Goal: Task Accomplishment & Management: Manage account settings

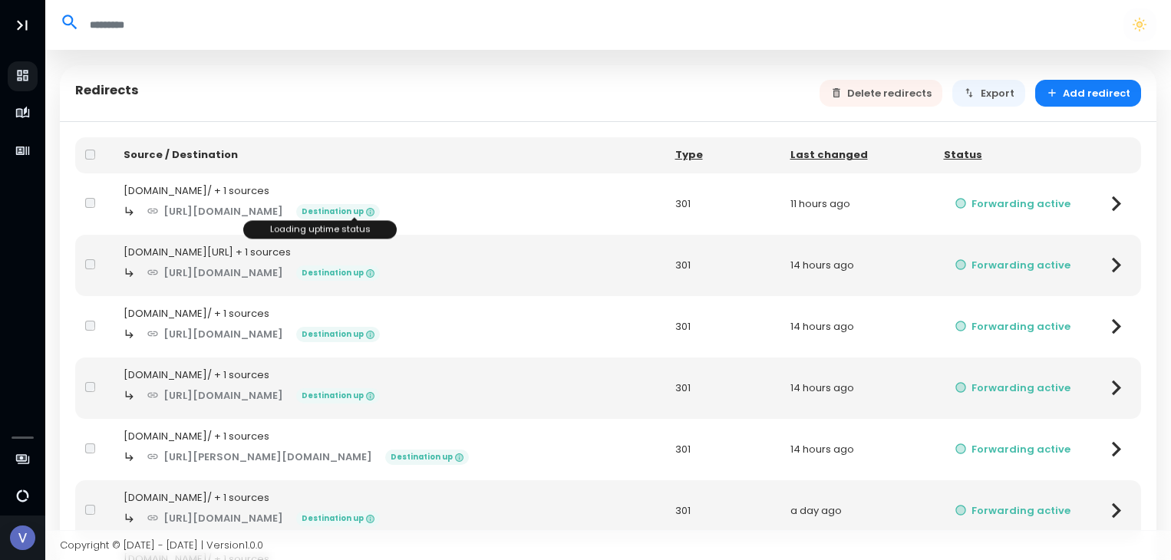
select select "**"
click at [1078, 259] on button "Forwarding active" at bounding box center [1013, 265] width 138 height 27
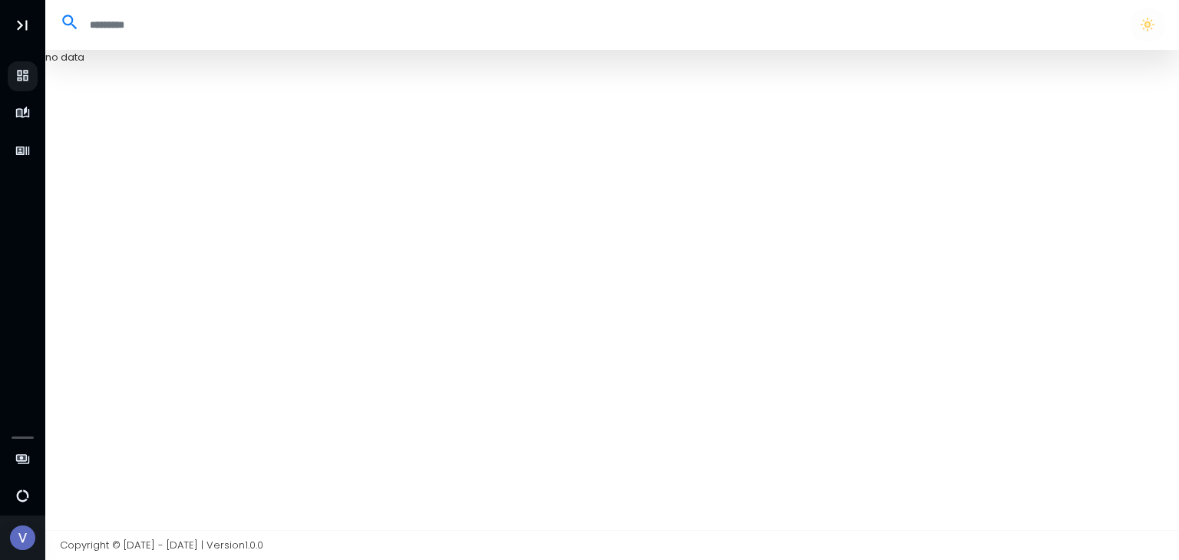
click at [73, 28] on icon at bounding box center [70, 22] width 20 height 20
click at [80, 28] on input "search" at bounding box center [598, 24] width 1037 height 25
select select "**"
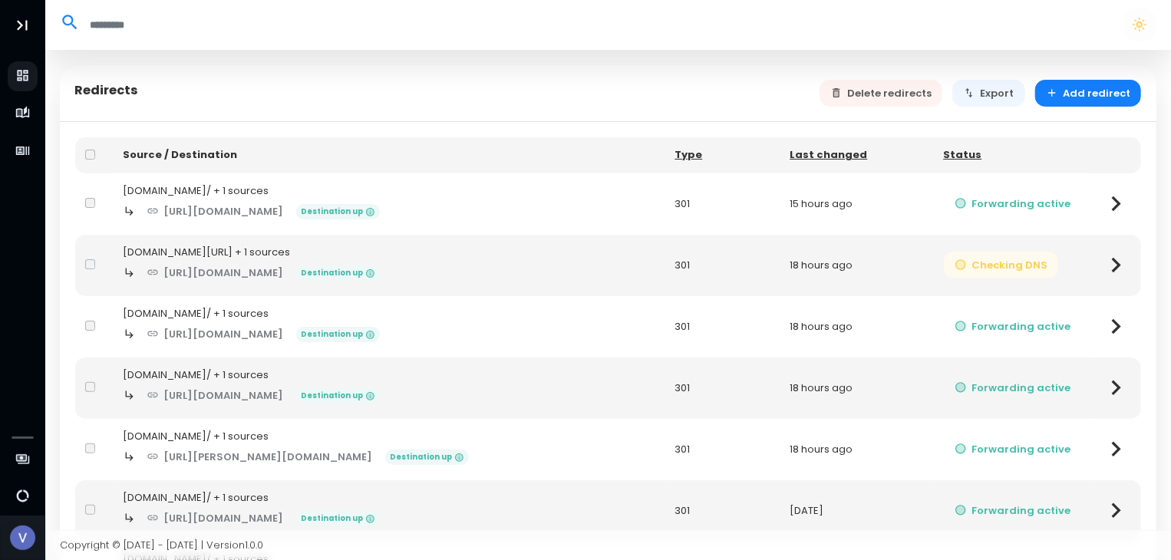
click at [1046, 265] on button "Checking DNS" at bounding box center [1001, 265] width 115 height 27
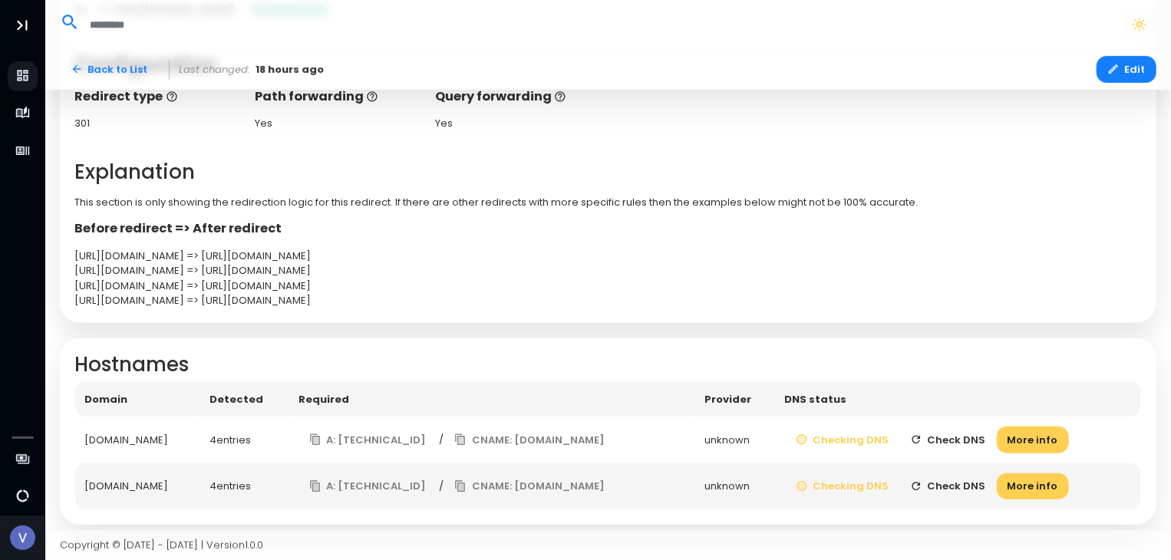
scroll to position [384, 0]
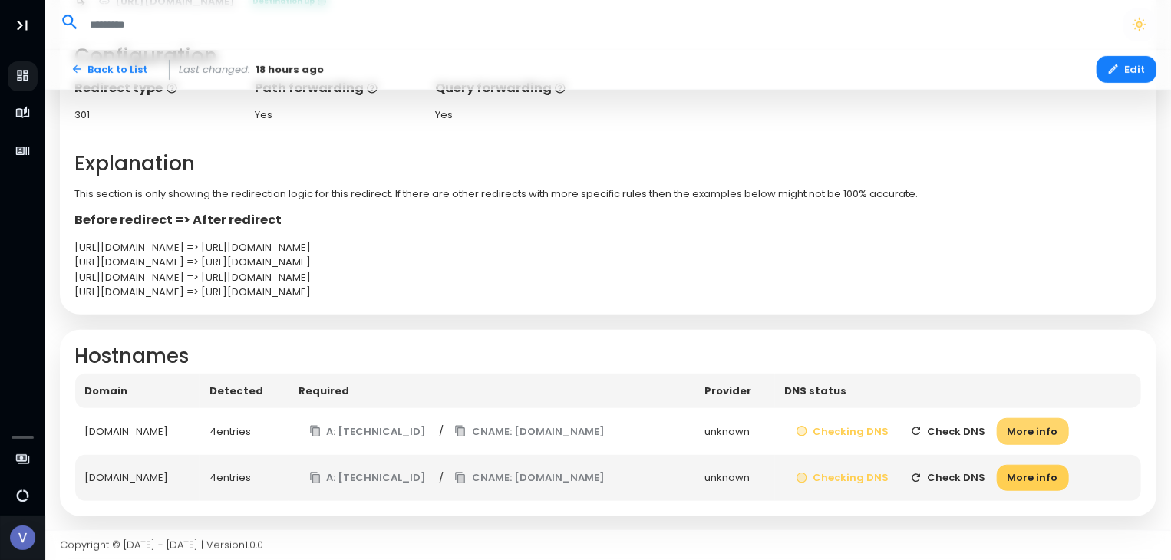
click at [1018, 431] on button "More info" at bounding box center [1033, 431] width 72 height 27
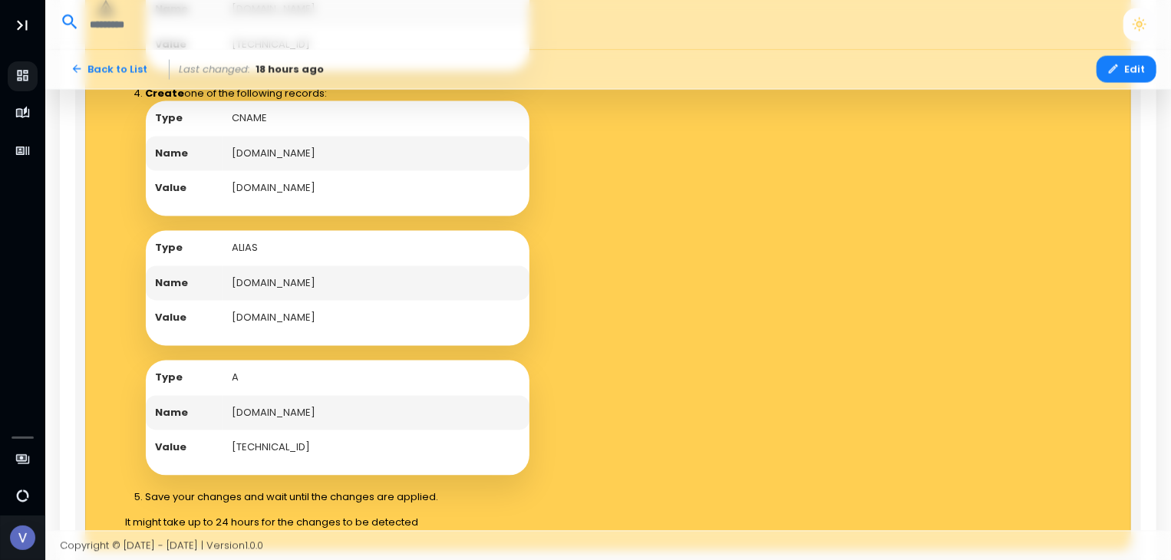
scroll to position [1381, 0]
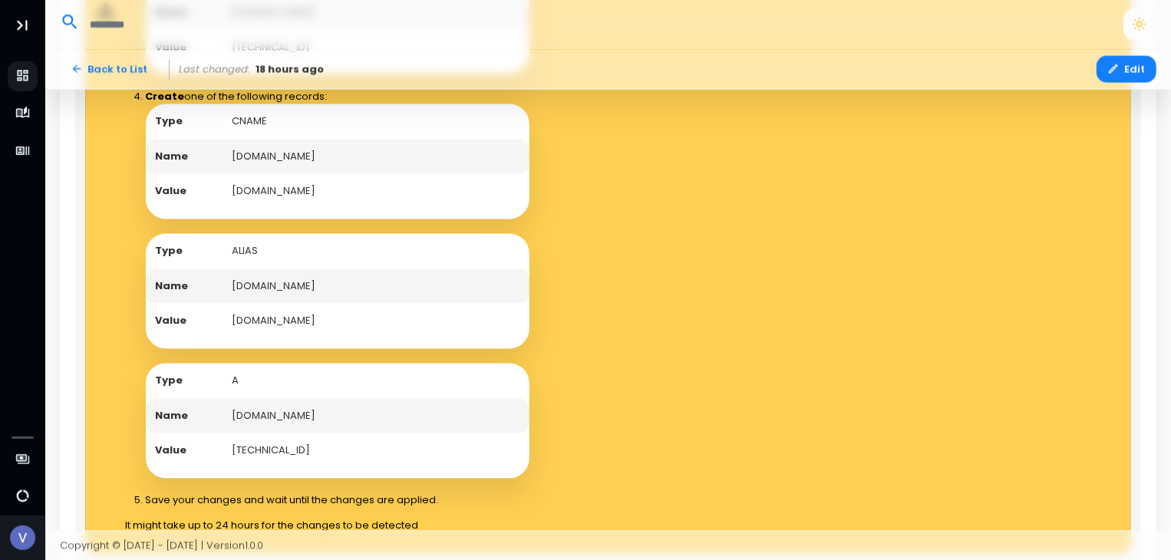
drag, startPoint x: 372, startPoint y: 317, endPoint x: 233, endPoint y: 319, distance: 138.9
click at [233, 319] on td "edge.domain-forward.com" at bounding box center [376, 321] width 307 height 35
copy td "edge.domain-forward.com"
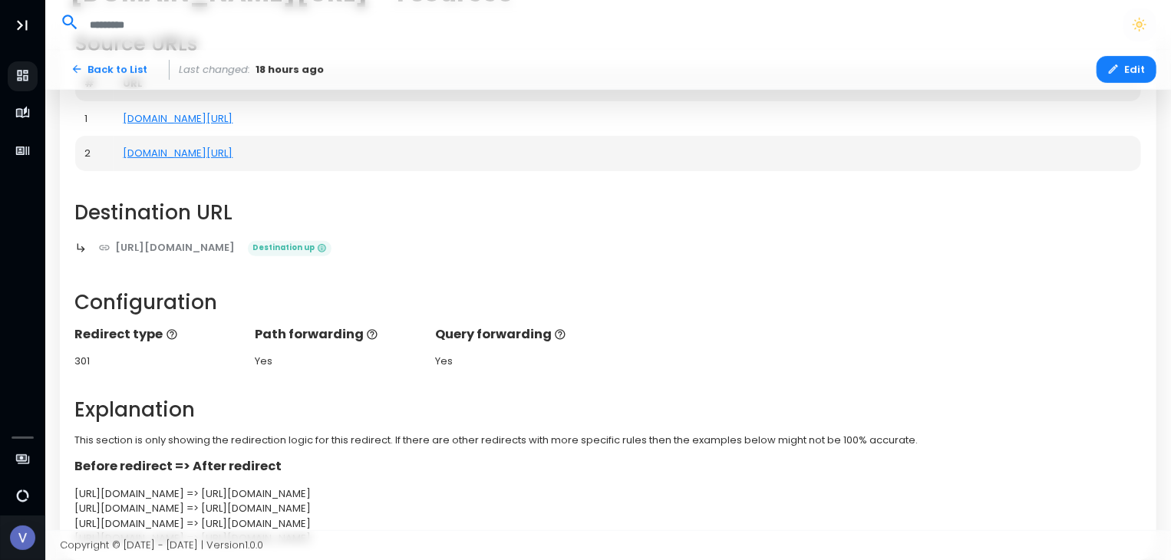
scroll to position [119, 0]
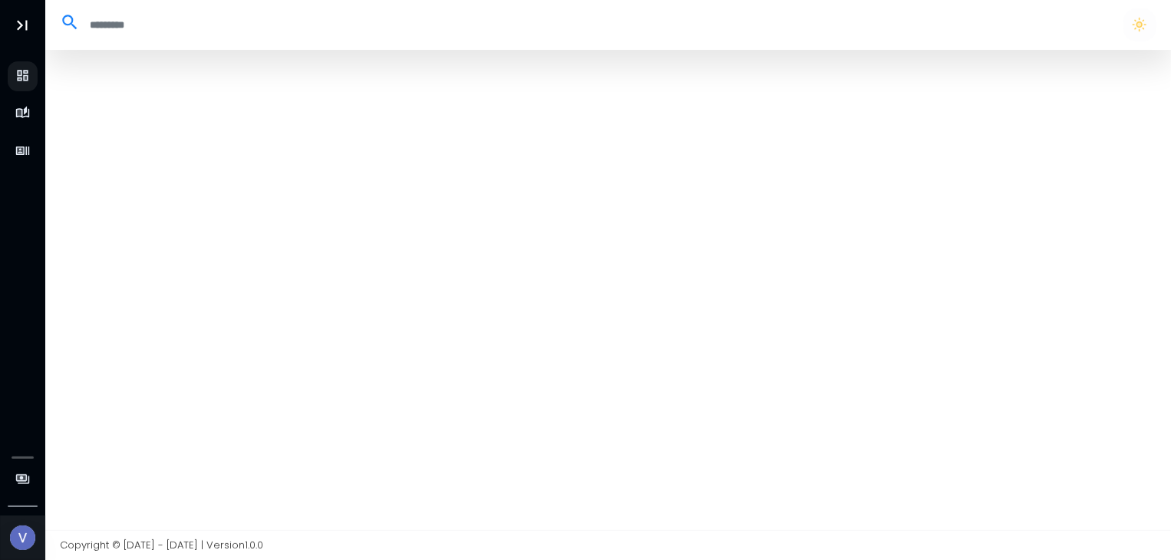
select select "**"
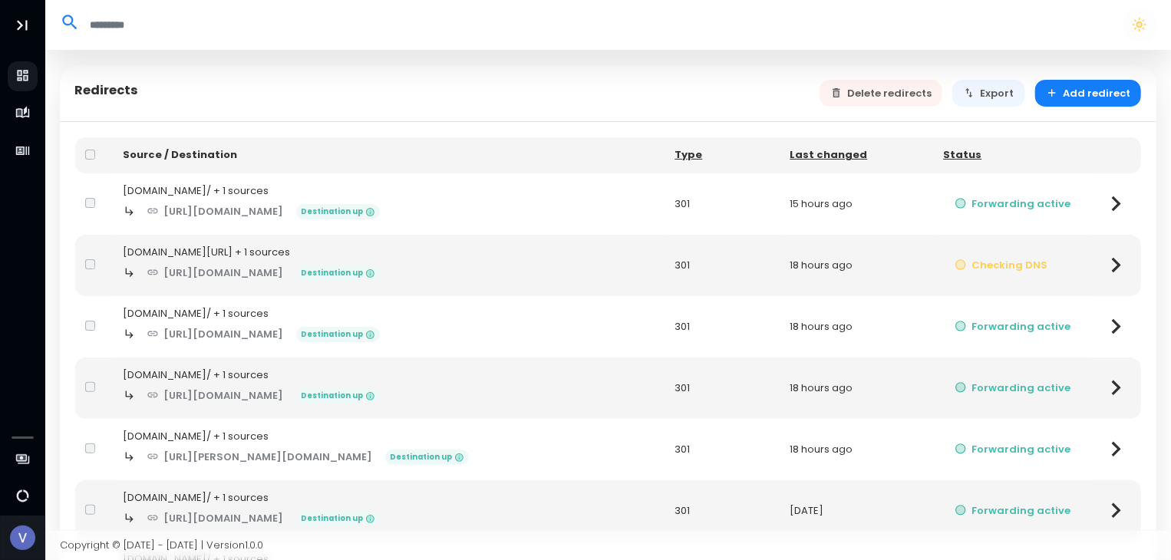
click at [1110, 262] on icon at bounding box center [1116, 265] width 30 height 30
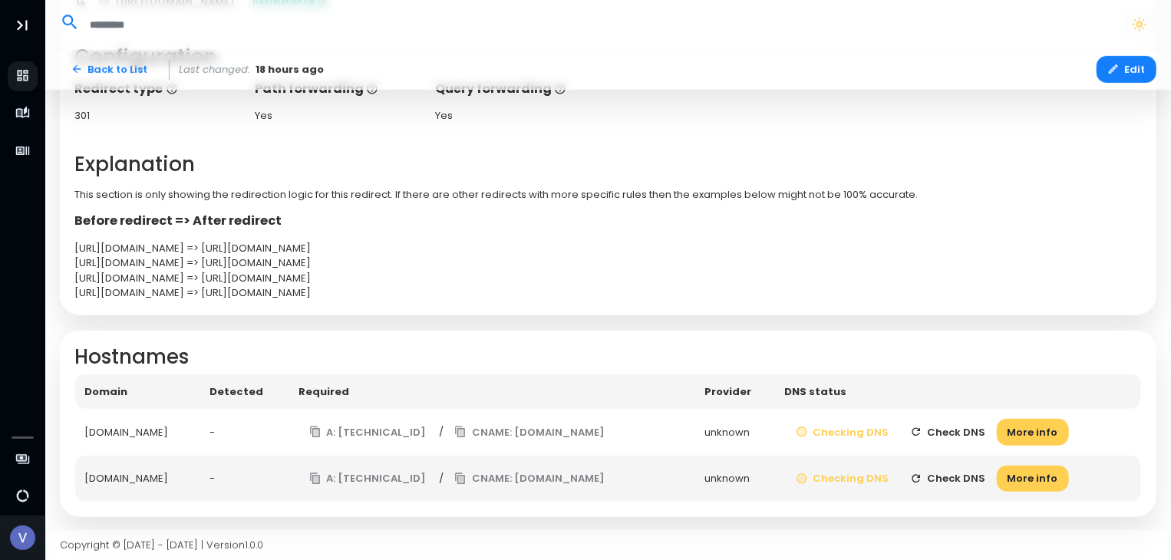
scroll to position [384, 0]
click at [808, 431] on icon "button" at bounding box center [802, 431] width 12 height 12
click at [936, 429] on button "Check DNS" at bounding box center [947, 431] width 97 height 27
click at [936, 427] on button "Check DNS" at bounding box center [947, 431] width 97 height 27
click at [934, 431] on button "Check DNS" at bounding box center [947, 431] width 97 height 27
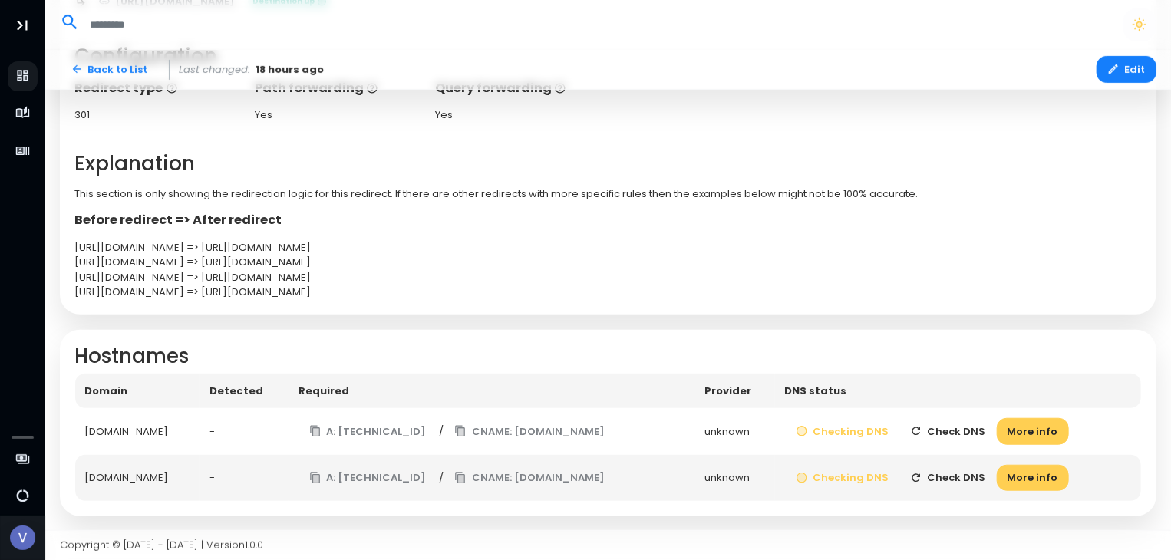
click at [969, 431] on button "Check DNS" at bounding box center [947, 431] width 97 height 27
click at [1004, 424] on button "More info" at bounding box center [1033, 431] width 72 height 27
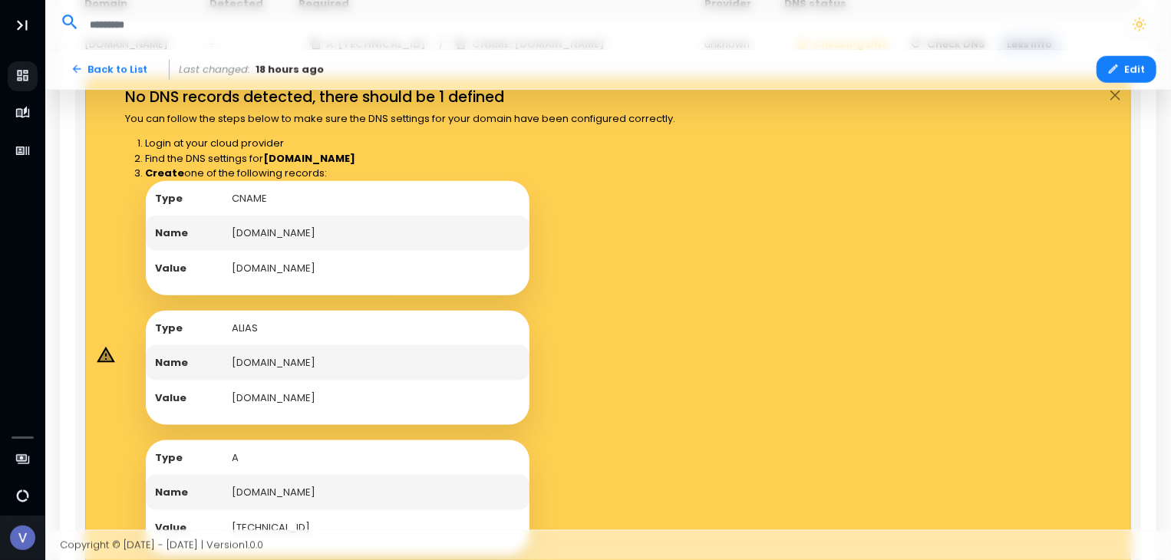
scroll to position [767, 0]
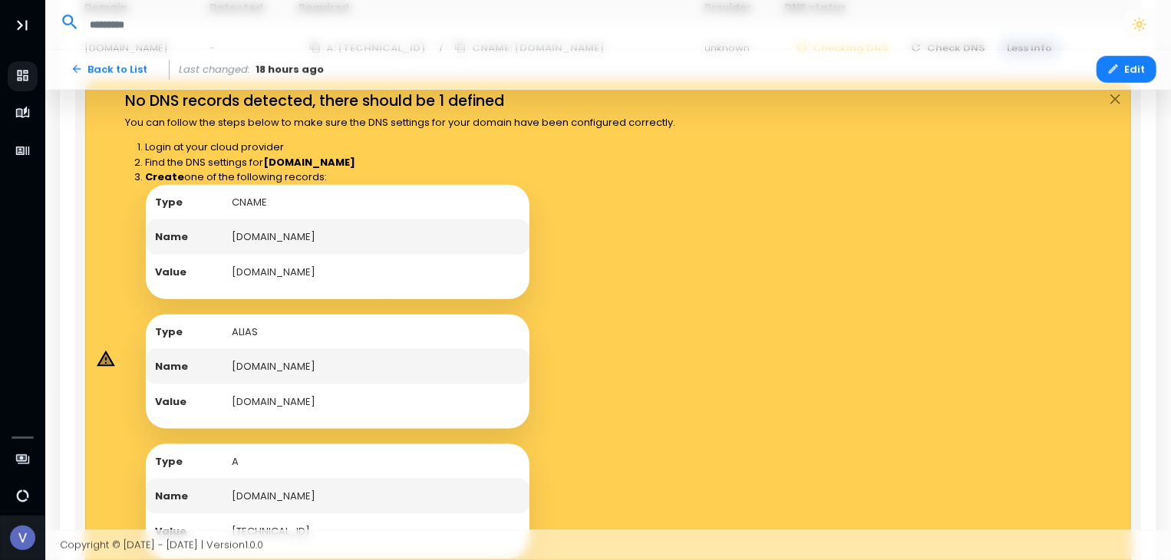
click at [102, 360] on icon at bounding box center [105, 359] width 12 height 11
click at [362, 401] on td "edge.domain-forward.com" at bounding box center [376, 401] width 307 height 35
click at [366, 400] on td "edge.domain-forward.com" at bounding box center [376, 401] width 307 height 35
drag, startPoint x: 369, startPoint y: 400, endPoint x: 228, endPoint y: 399, distance: 141.2
click at [228, 399] on td "edge.domain-forward.com" at bounding box center [376, 401] width 307 height 35
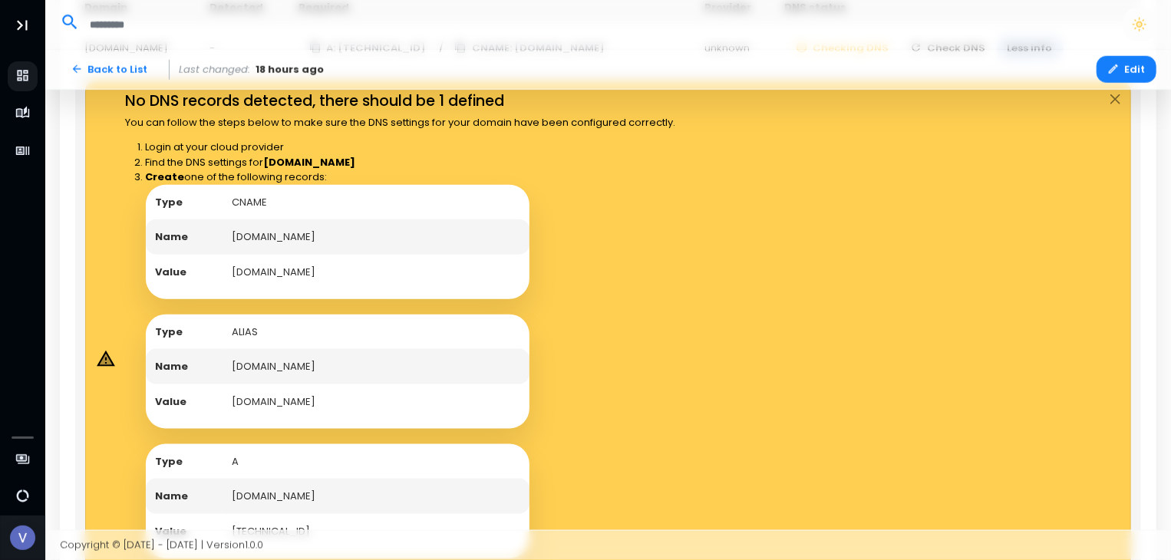
copy td "edge.domain-forward.com"
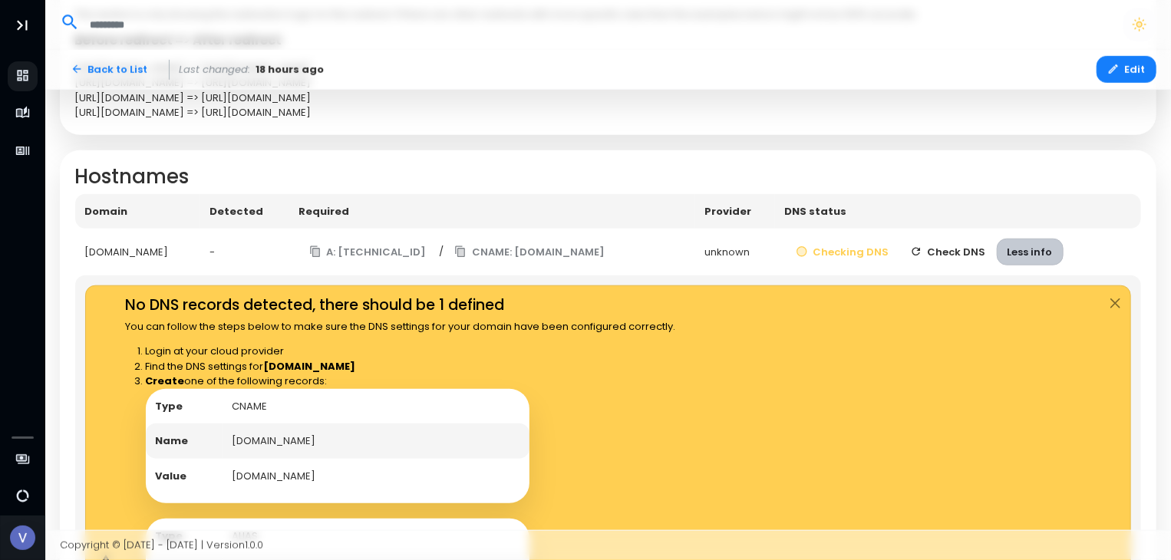
scroll to position [537, 0]
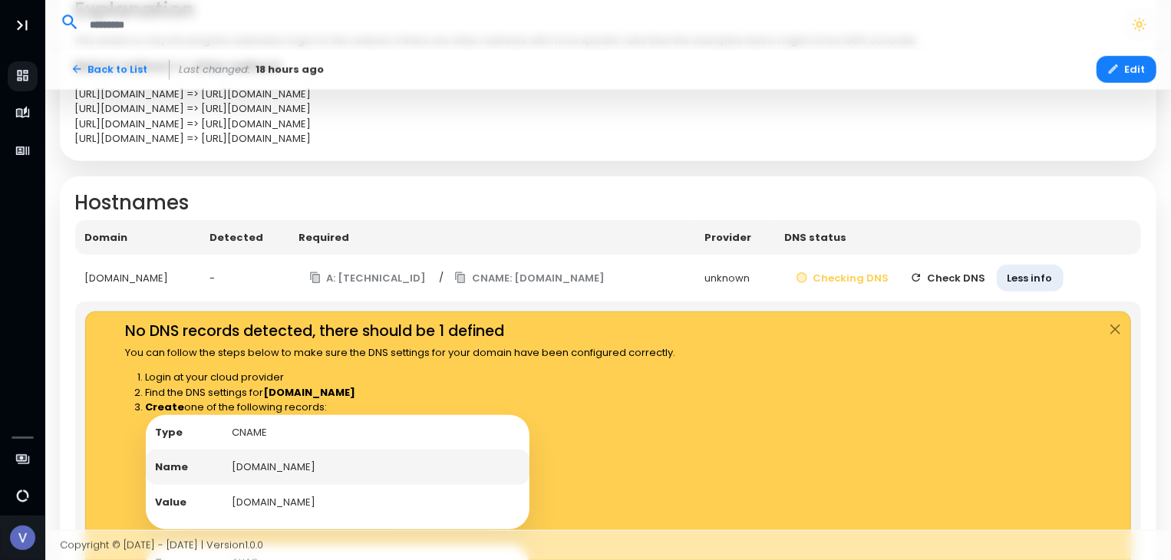
click at [973, 284] on button "Check DNS" at bounding box center [947, 278] width 97 height 27
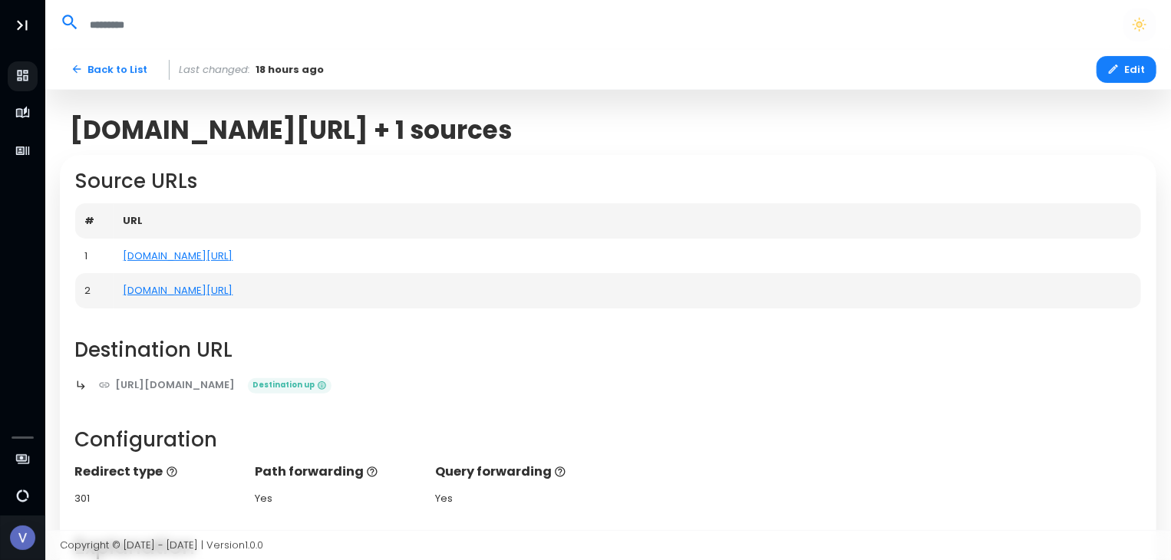
scroll to position [0, 0]
click at [1130, 65] on button "Edit" at bounding box center [1127, 69] width 60 height 27
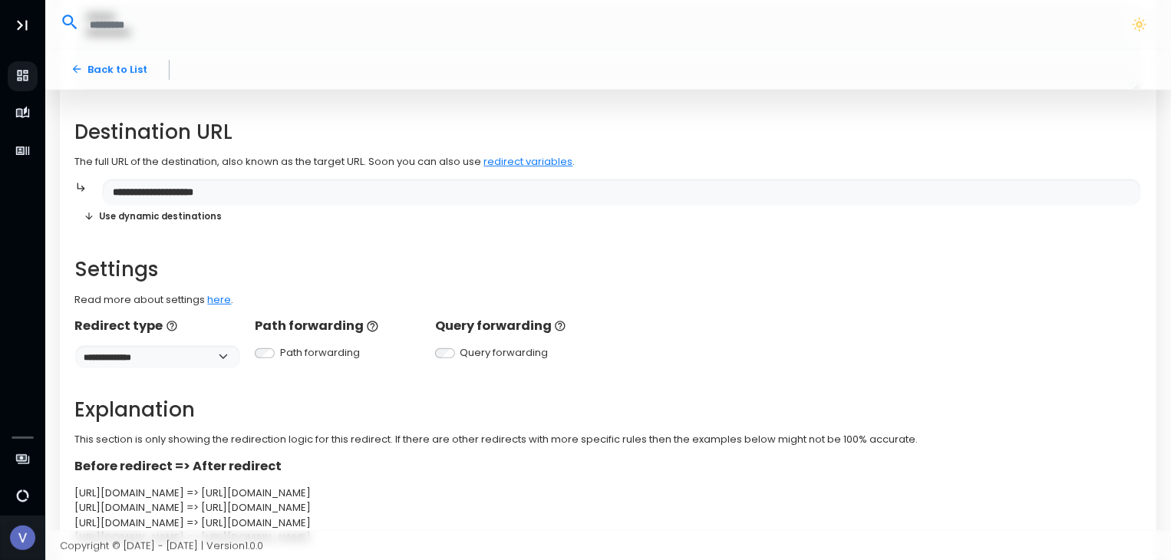
scroll to position [325, 0]
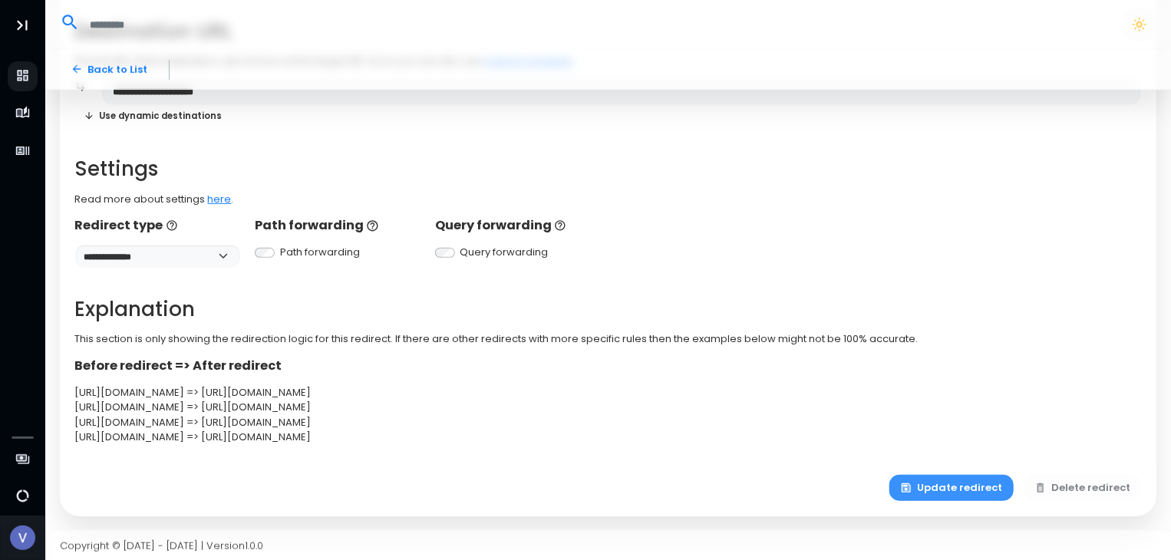
click at [975, 481] on button "Update redirect" at bounding box center [951, 488] width 124 height 27
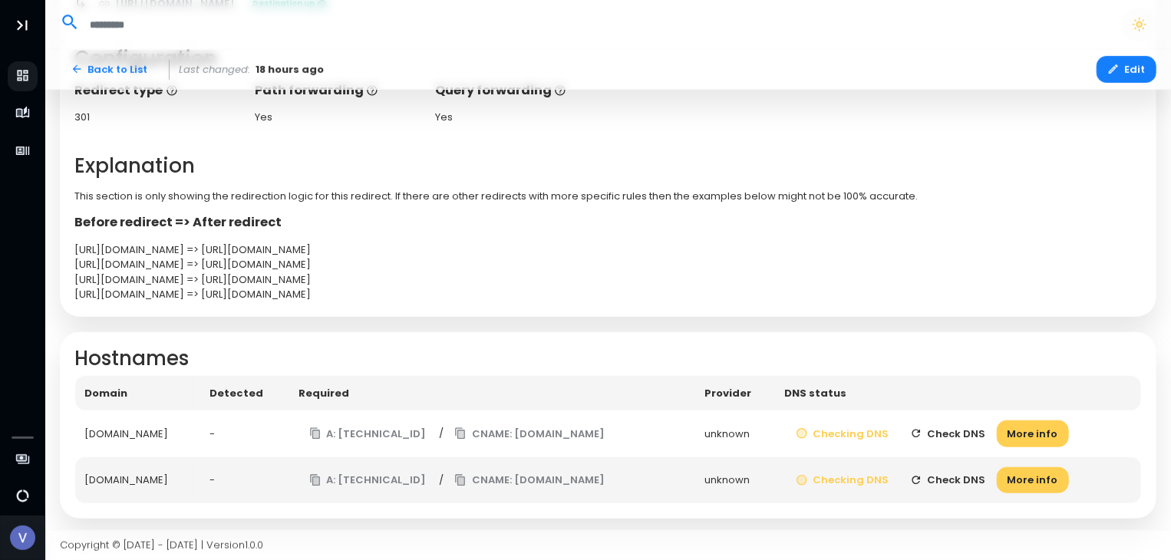
scroll to position [384, 0]
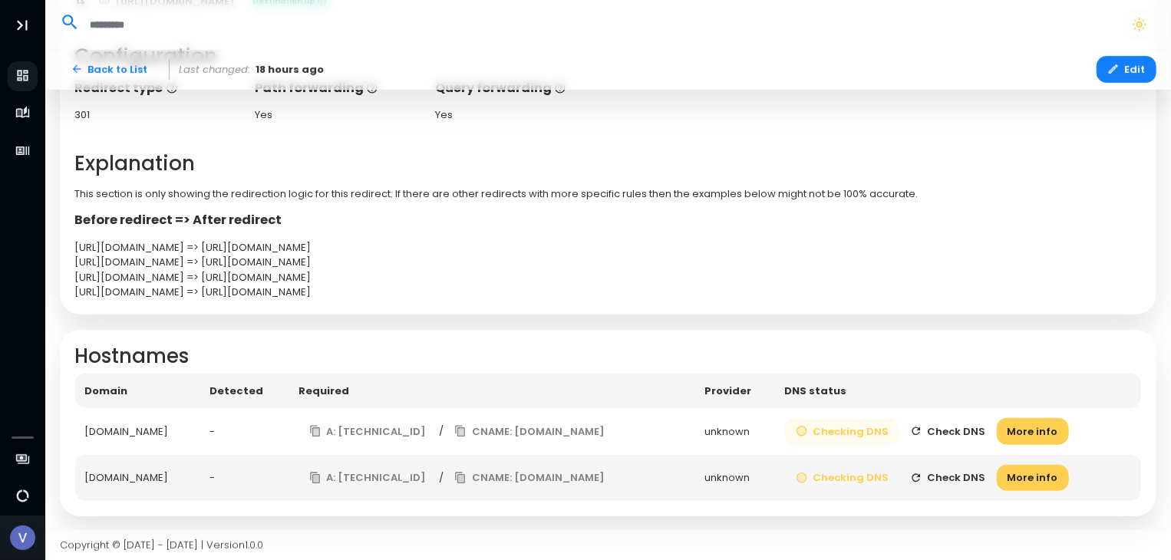
click at [872, 431] on button "Checking DNS" at bounding box center [842, 431] width 115 height 27
click at [965, 431] on button "Check DNS" at bounding box center [947, 431] width 97 height 27
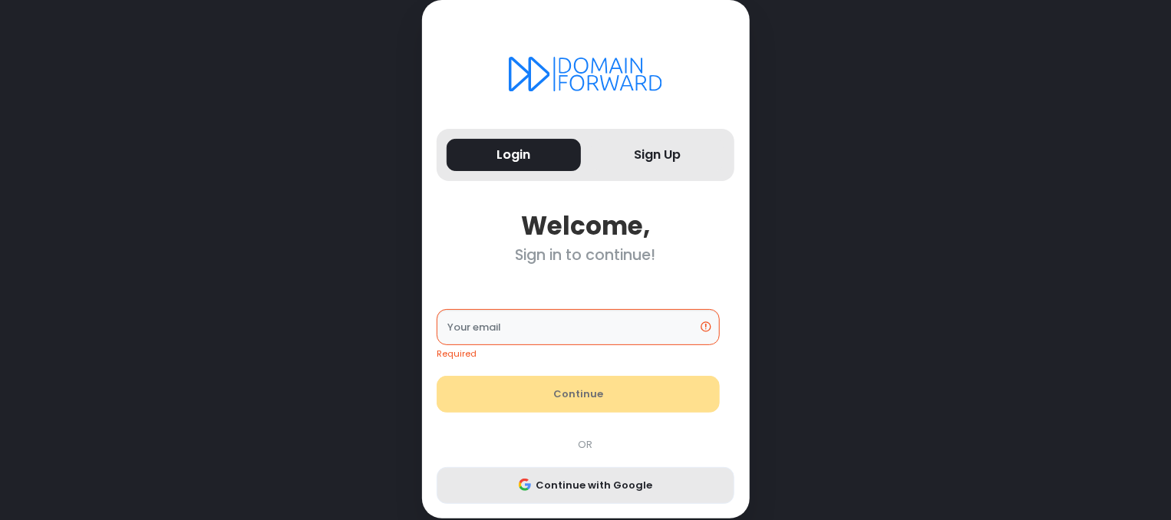
click at [579, 486] on button "Continue with Google" at bounding box center [586, 485] width 298 height 37
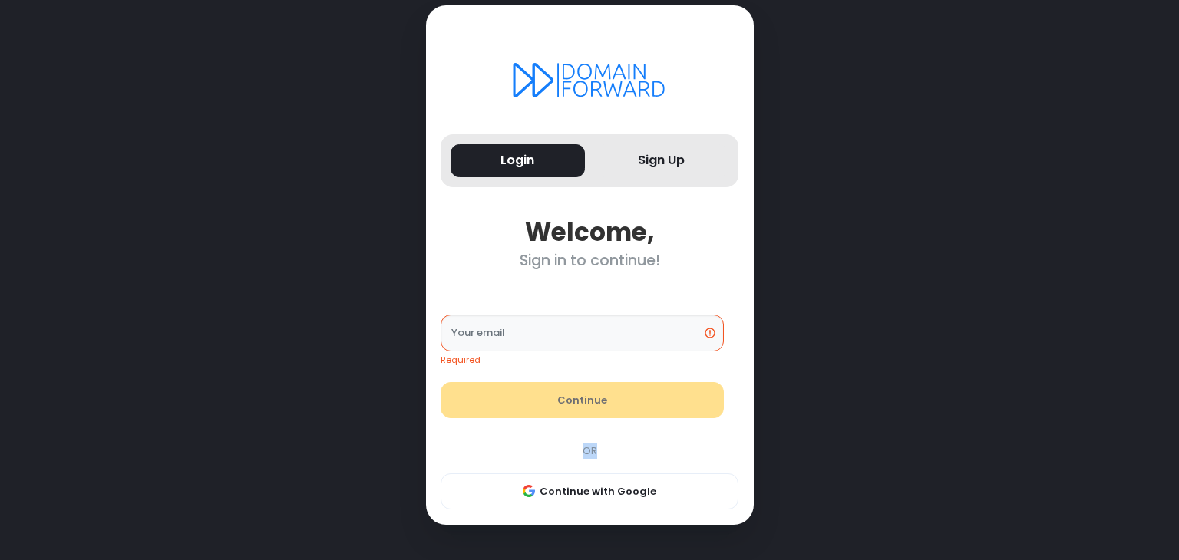
drag, startPoint x: 589, startPoint y: 394, endPoint x: 625, endPoint y: 460, distance: 75.2
click at [621, 454] on div "Required Your email Continue OR Continue with Google" at bounding box center [589, 397] width 313 height 225
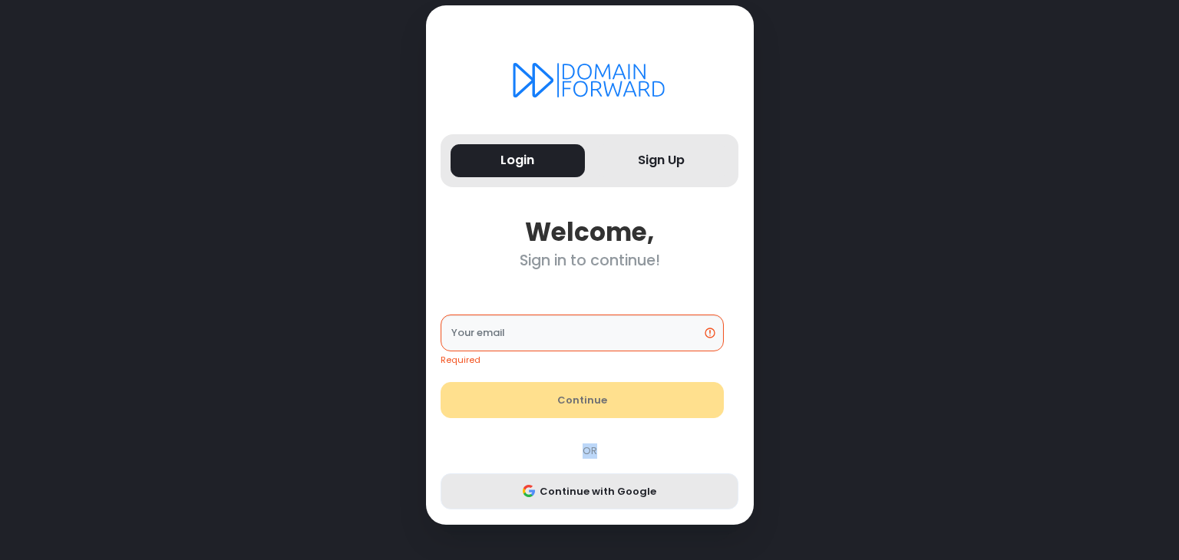
click at [622, 484] on button "Continue with Google" at bounding box center [590, 492] width 298 height 37
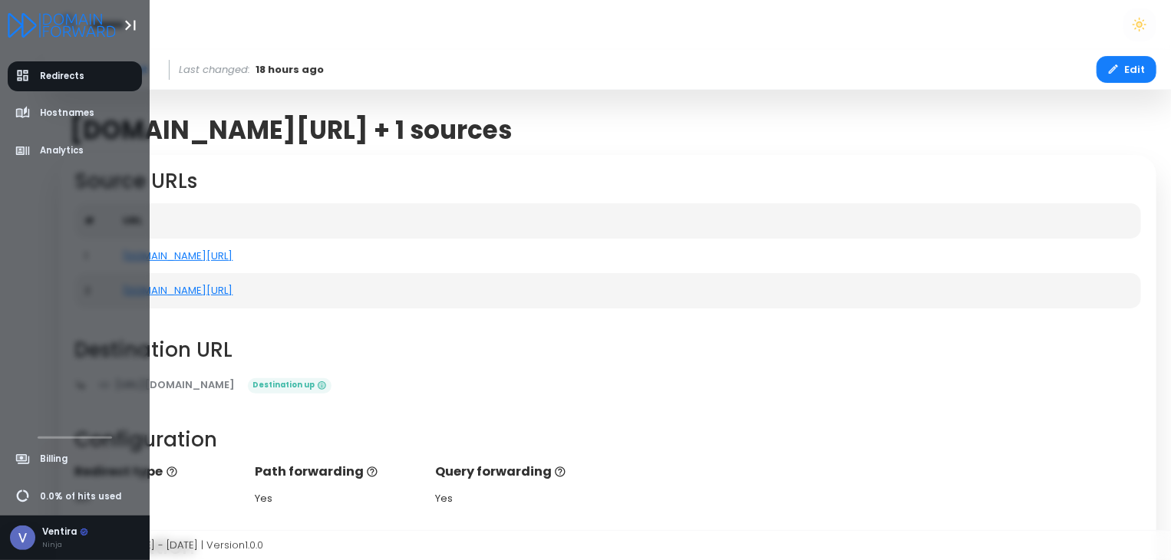
click at [41, 22] on icon "Logo" at bounding box center [62, 25] width 108 height 25
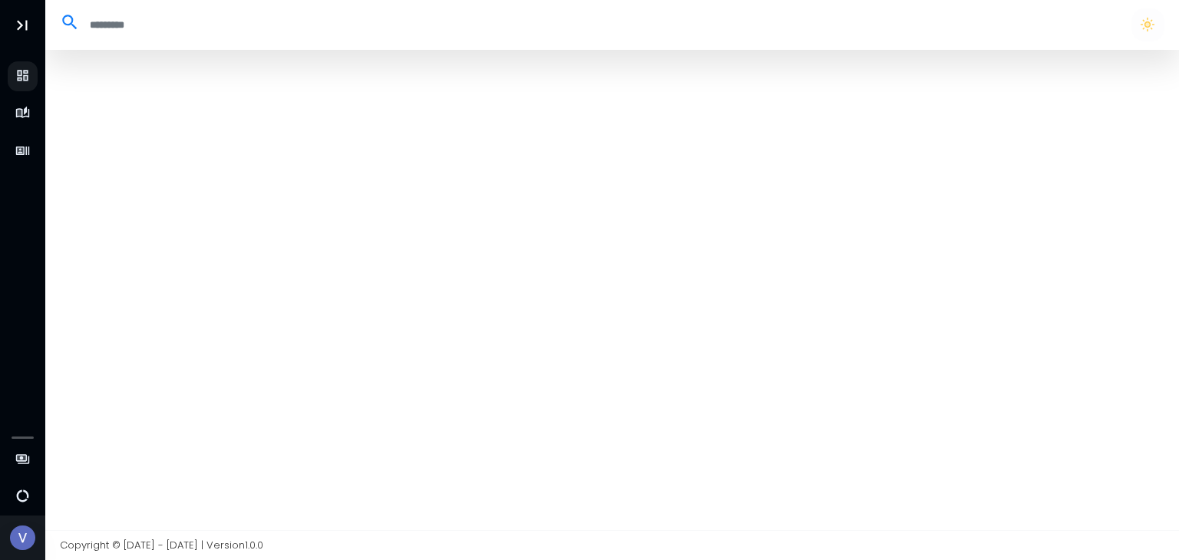
select select "**"
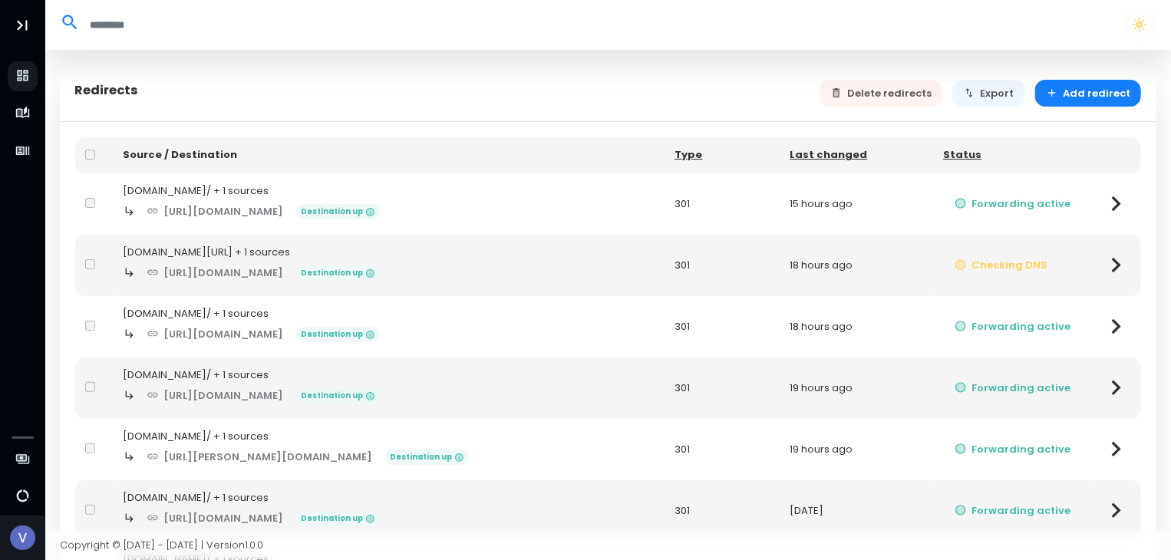
click at [1078, 276] on td "Checking DNS" at bounding box center [1013, 265] width 158 height 61
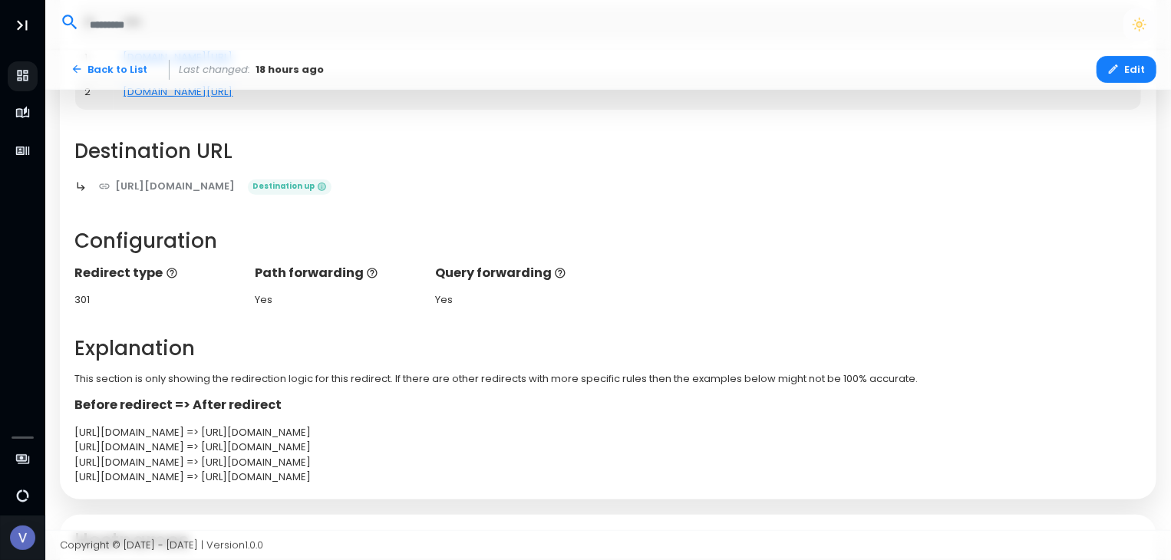
scroll to position [384, 0]
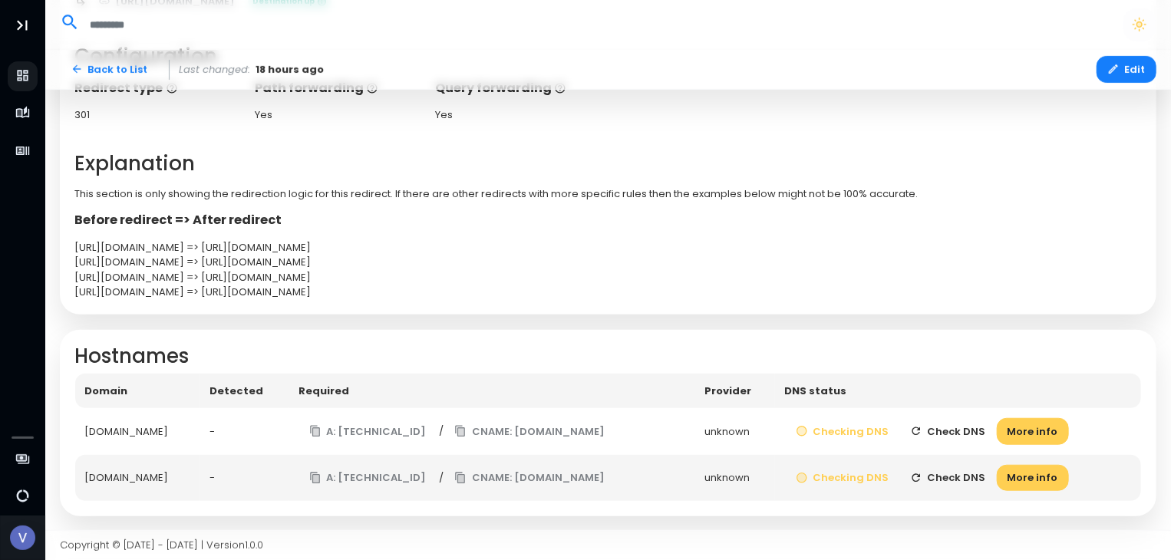
click at [951, 428] on button "Check DNS" at bounding box center [947, 431] width 97 height 27
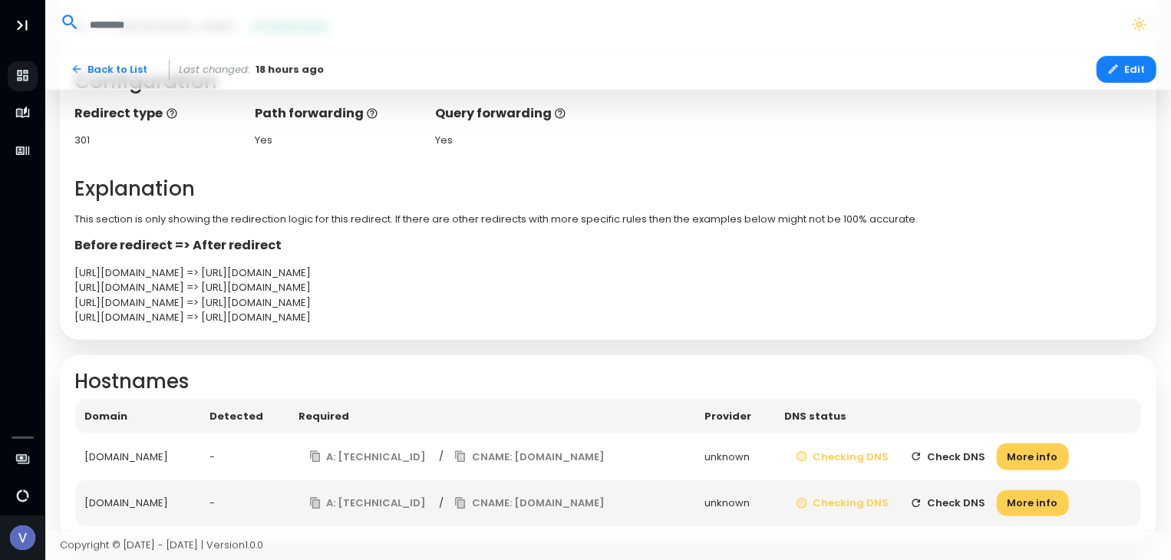
scroll to position [384, 0]
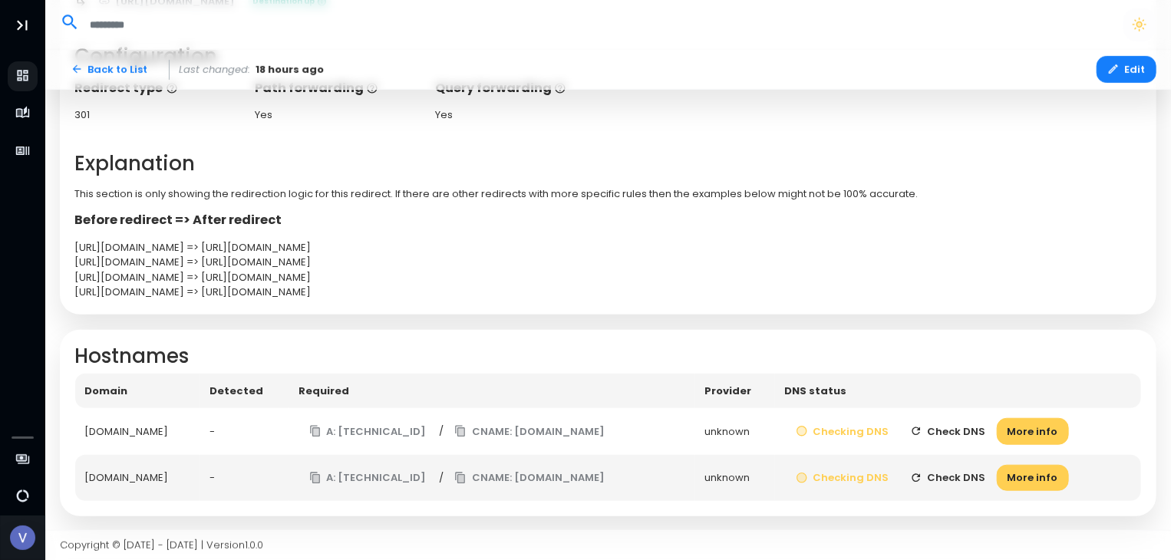
click at [982, 430] on button "Check DNS" at bounding box center [947, 431] width 97 height 27
click at [951, 424] on button "Check DNS" at bounding box center [947, 431] width 97 height 27
